Goal: Information Seeking & Learning: Learn about a topic

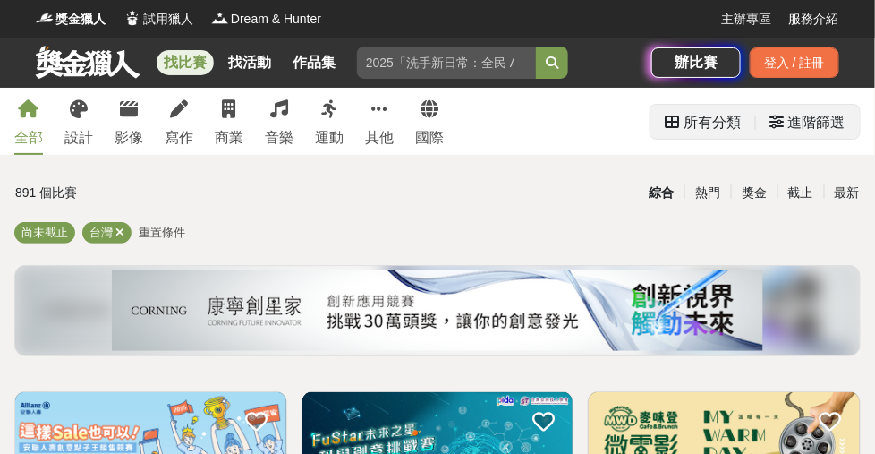
click at [808, 118] on div "進階篩選" at bounding box center [816, 123] width 57 height 36
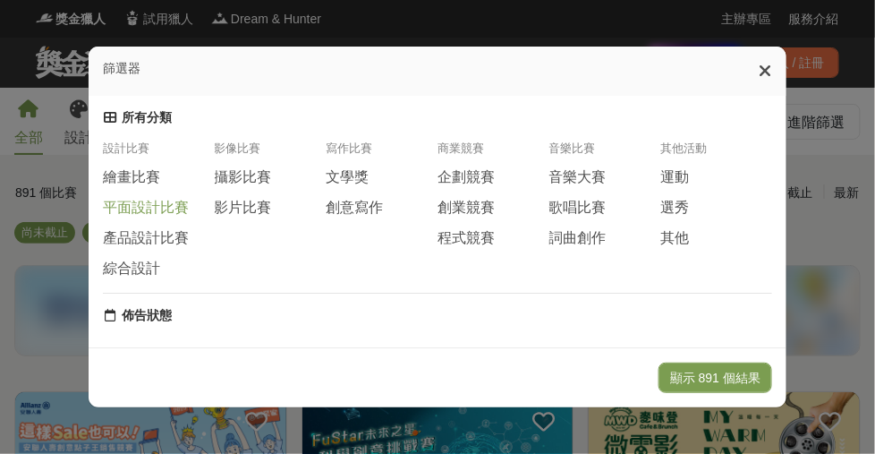
click at [157, 216] on span "平面設計比賽" at bounding box center [146, 208] width 86 height 19
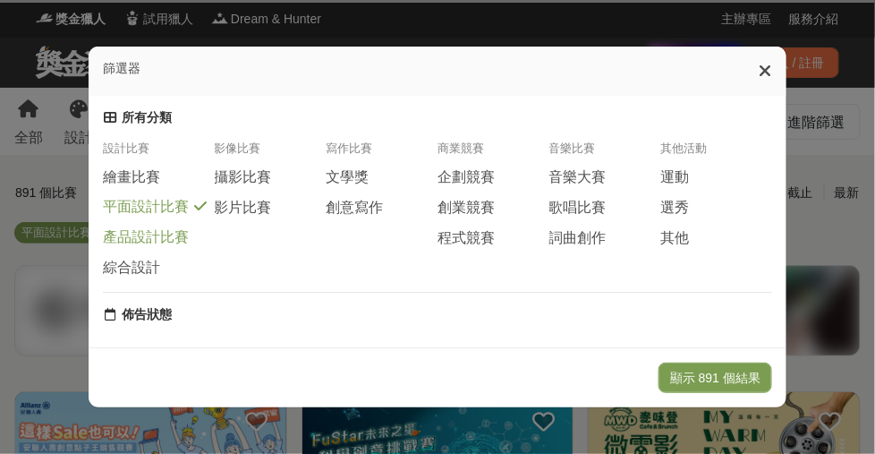
click at [142, 247] on span "產品設計比賽" at bounding box center [146, 237] width 86 height 19
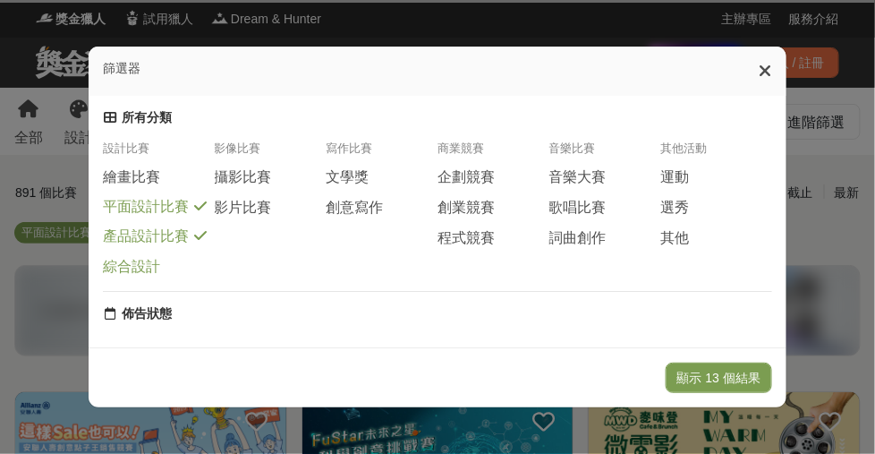
click at [127, 276] on span "綜合設計" at bounding box center [131, 267] width 57 height 19
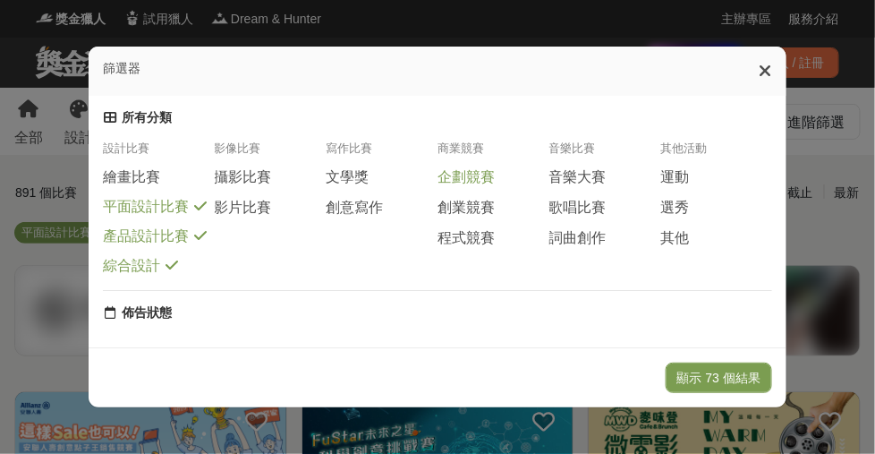
click at [487, 187] on span "企劃競賽" at bounding box center [465, 177] width 57 height 19
click at [490, 209] on span "創業競賽" at bounding box center [465, 207] width 57 height 19
click at [491, 246] on span "程式競賽" at bounding box center [465, 236] width 57 height 19
click at [674, 248] on span "其他" at bounding box center [674, 238] width 29 height 19
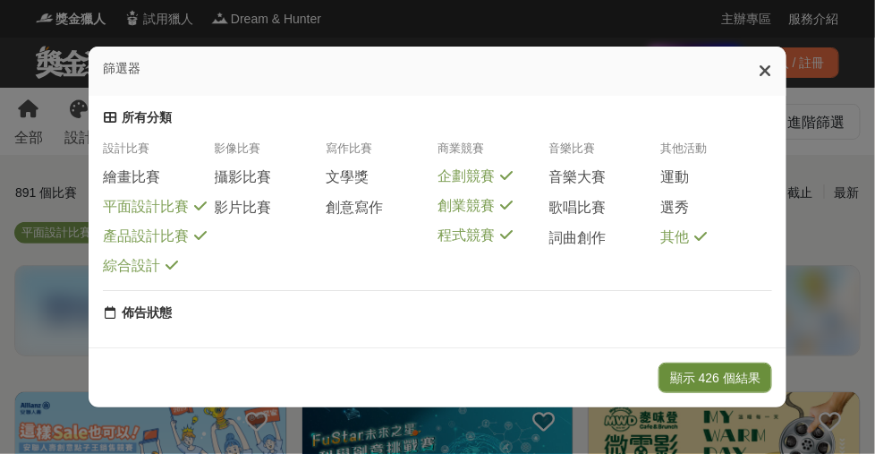
click at [735, 379] on button "顯示 426 個結果" at bounding box center [715, 377] width 114 height 30
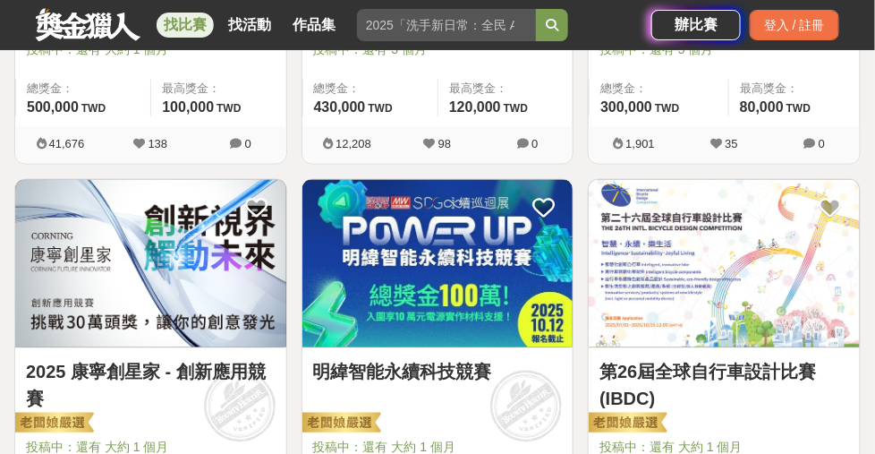
scroll to position [634, 0]
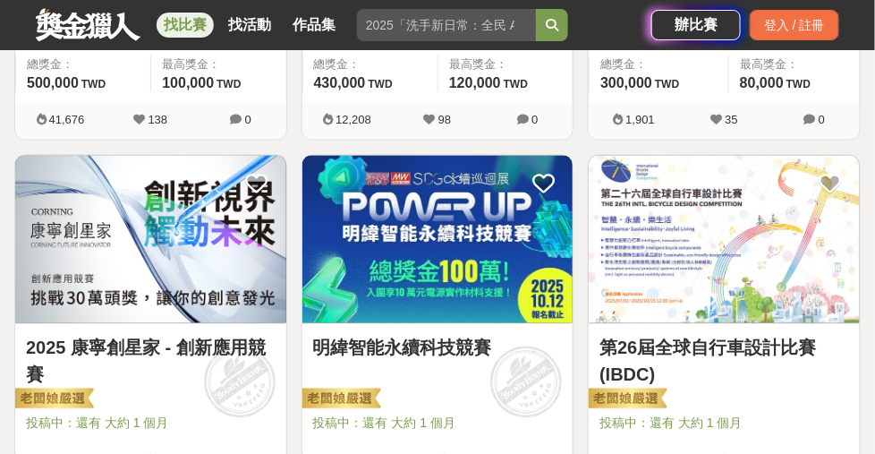
click at [156, 237] on img at bounding box center [150, 239] width 271 height 167
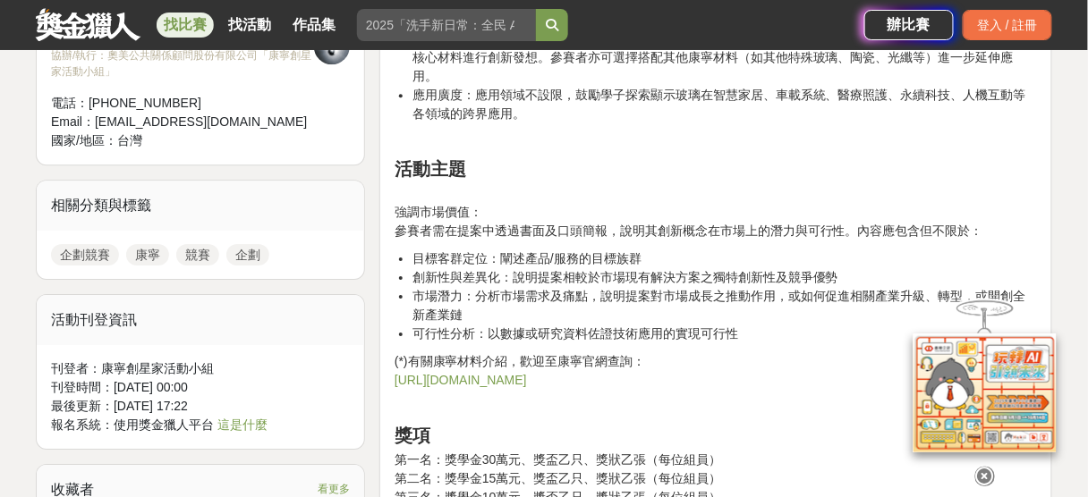
scroll to position [1411, 0]
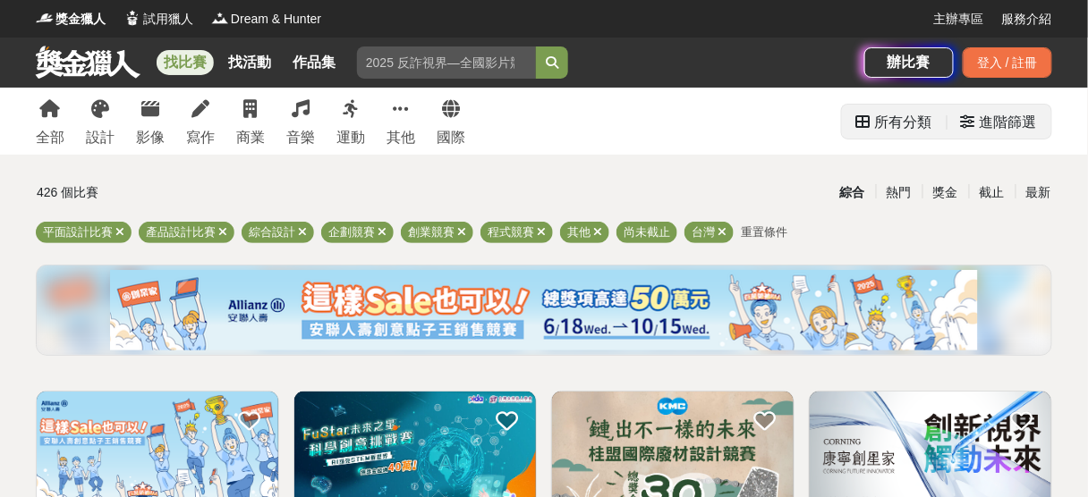
click at [874, 132] on div "進階篩選" at bounding box center [1008, 123] width 57 height 36
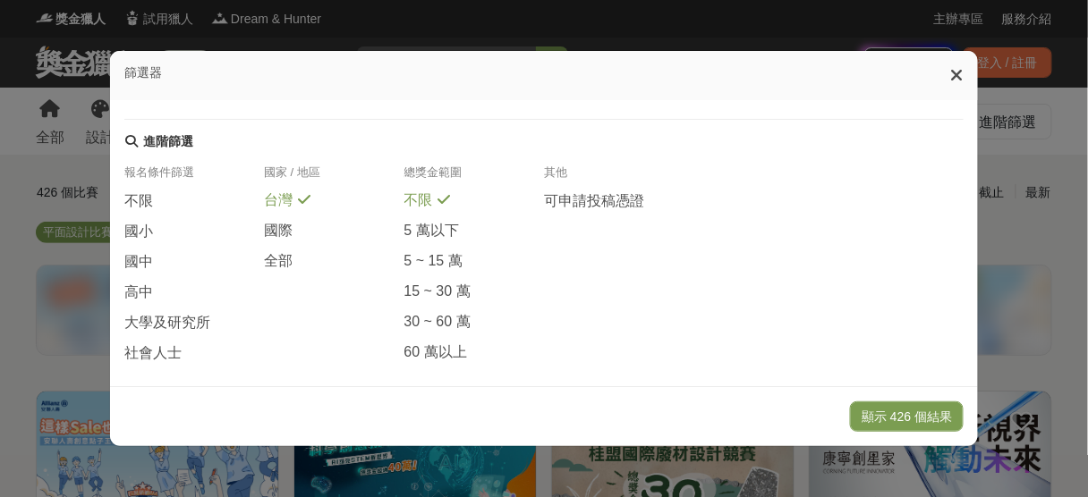
scroll to position [450, 0]
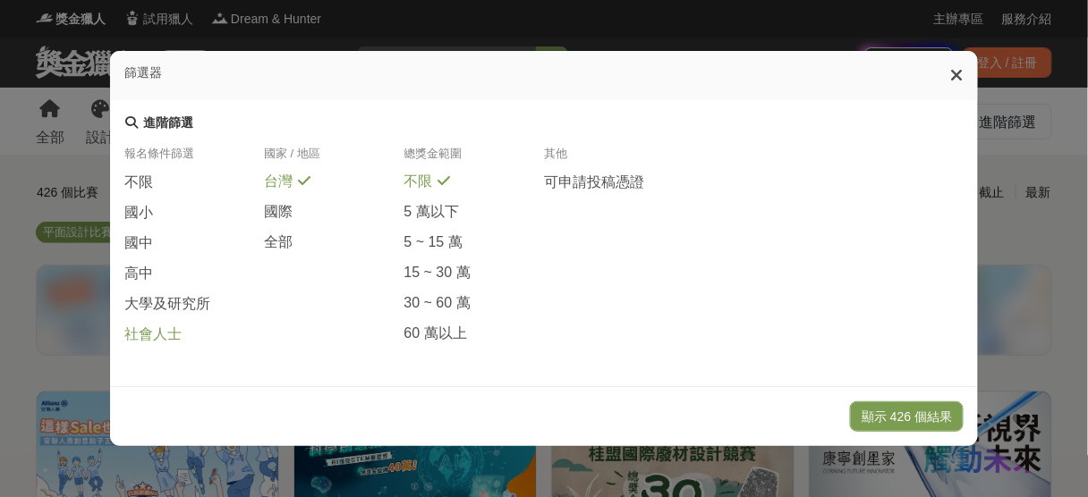
click at [176, 337] on span "社會人士" at bounding box center [152, 335] width 57 height 19
click at [874, 419] on button "顯示 19 個結果" at bounding box center [910, 417] width 106 height 30
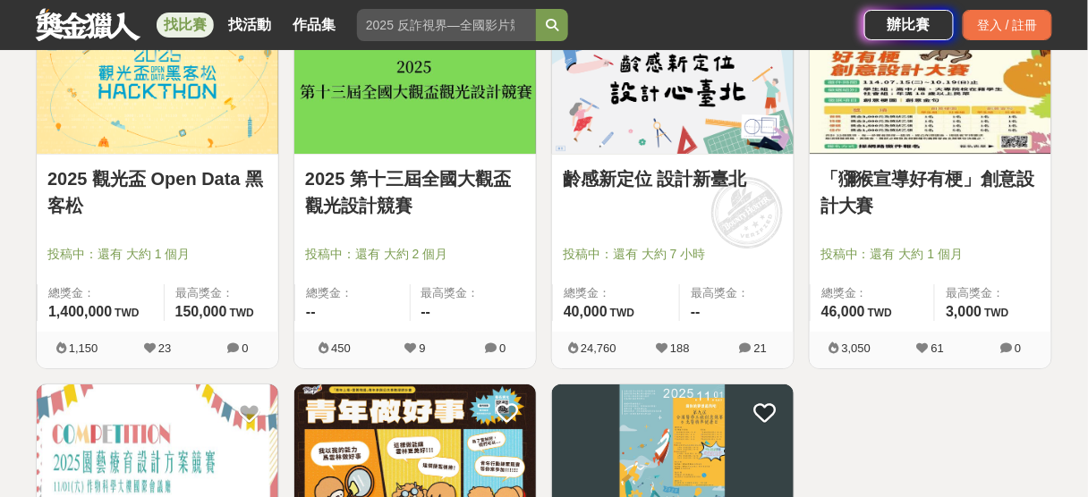
scroll to position [1503, 0]
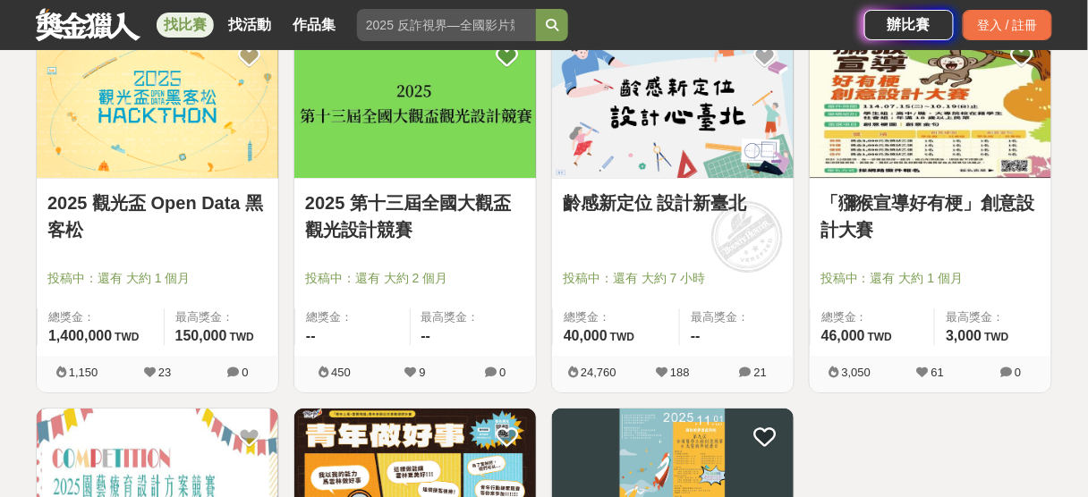
click at [157, 115] on img at bounding box center [158, 103] width 242 height 149
